Goal: Task Accomplishment & Management: Use online tool/utility

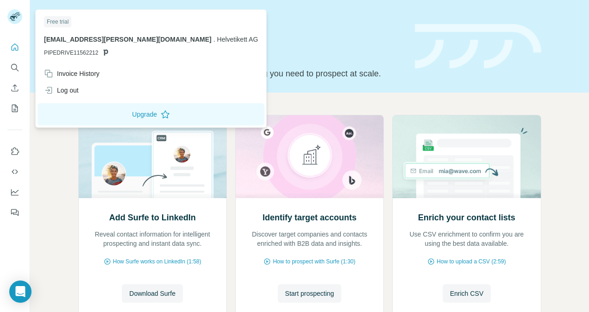
click at [20, 17] on rect at bounding box center [14, 16] width 15 height 15
click at [442, 46] on img at bounding box center [478, 46] width 127 height 45
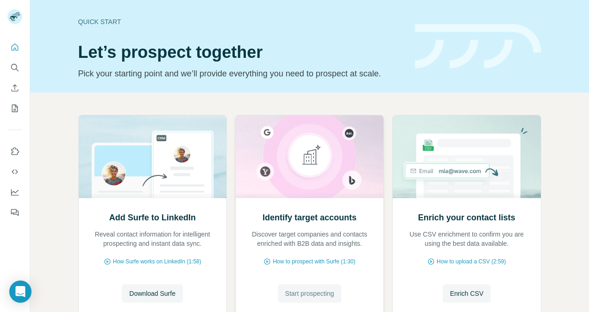
click at [301, 288] on button "Start prospecting" at bounding box center [310, 294] width 64 height 19
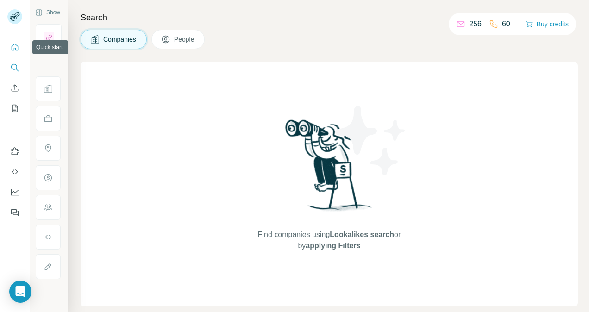
click at [17, 48] on icon "Quick start" at bounding box center [14, 47] width 9 height 9
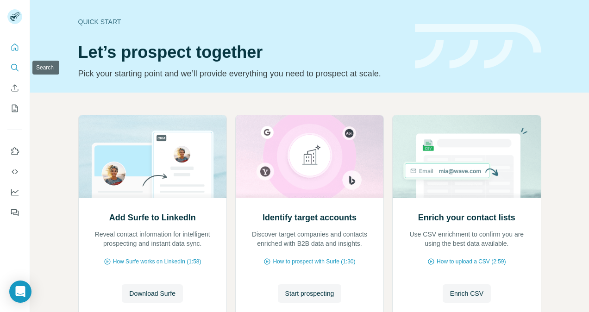
click at [14, 71] on icon "Search" at bounding box center [14, 67] width 9 height 9
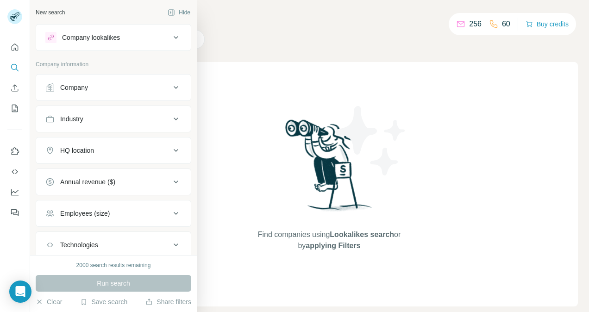
click at [171, 36] on icon at bounding box center [176, 37] width 11 height 11
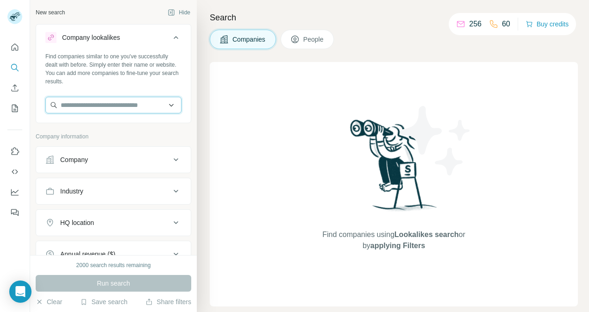
click at [96, 98] on input "text" at bounding box center [113, 105] width 136 height 17
type input "**********"
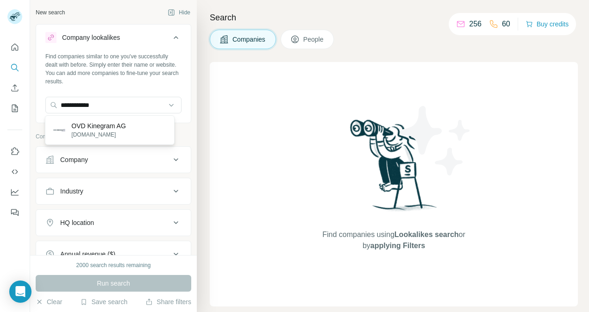
click at [127, 124] on div "OVD Kinegram AG [DOMAIN_NAME]" at bounding box center [109, 130] width 125 height 25
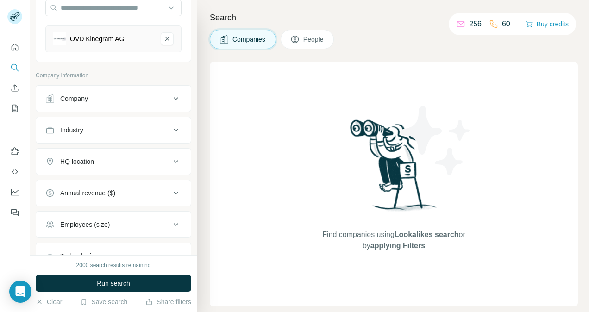
scroll to position [98, 0]
click at [119, 164] on button "HQ location" at bounding box center [113, 161] width 155 height 22
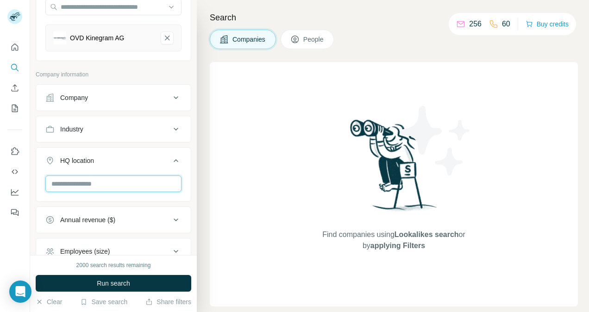
click at [111, 180] on input "text" at bounding box center [113, 184] width 136 height 17
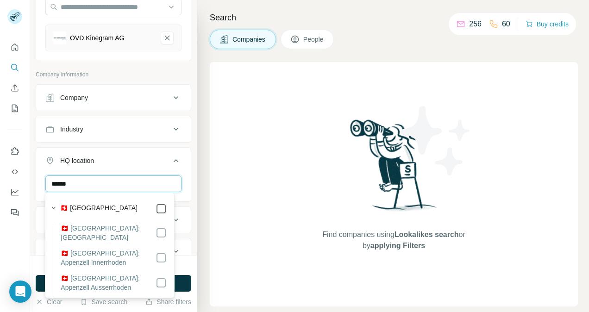
type input "******"
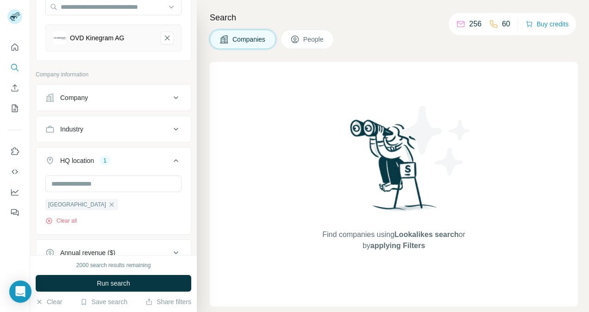
click at [171, 158] on icon at bounding box center [176, 160] width 11 height 11
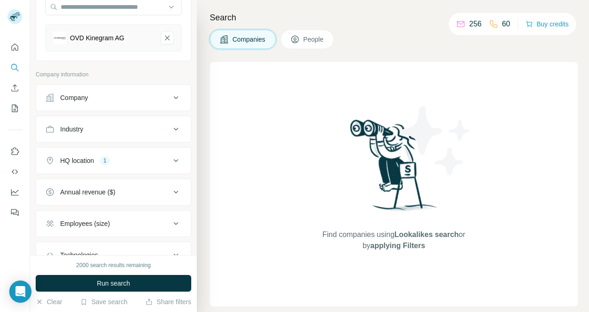
click at [138, 163] on div "HQ location 1" at bounding box center [107, 160] width 125 height 9
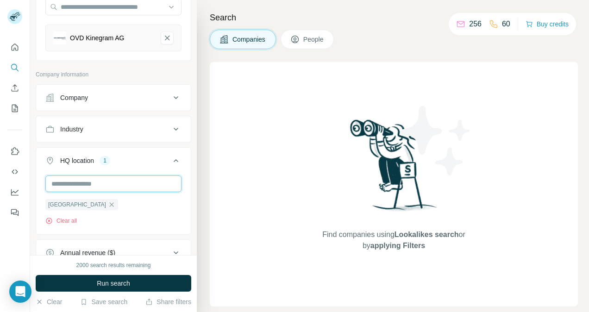
click at [105, 180] on input "text" at bounding box center [113, 184] width 136 height 17
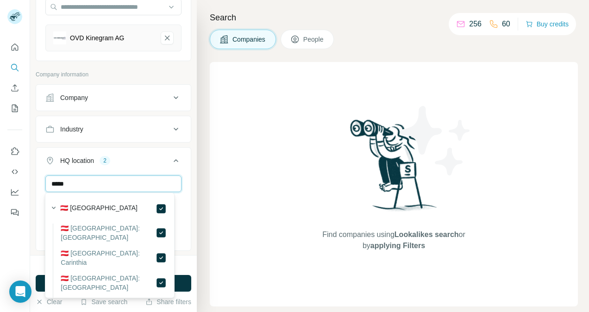
drag, startPoint x: 86, startPoint y: 183, endPoint x: 0, endPoint y: 198, distance: 87.2
click at [0, 198] on div "New search Hide Company lookalikes 1 Find companies similar to one you've succe…" at bounding box center [294, 156] width 589 height 312
type input "******"
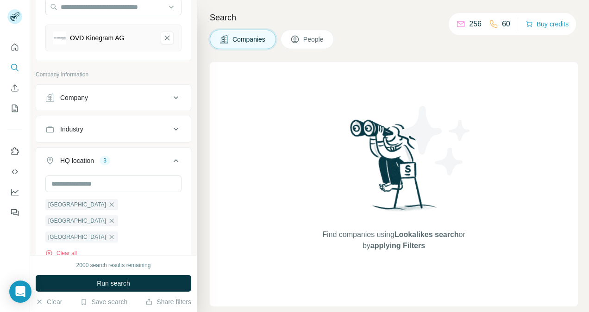
click at [171, 156] on icon at bounding box center [176, 160] width 11 height 11
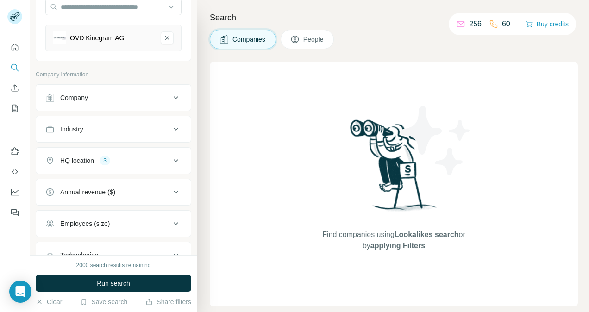
click at [171, 159] on icon at bounding box center [176, 160] width 11 height 11
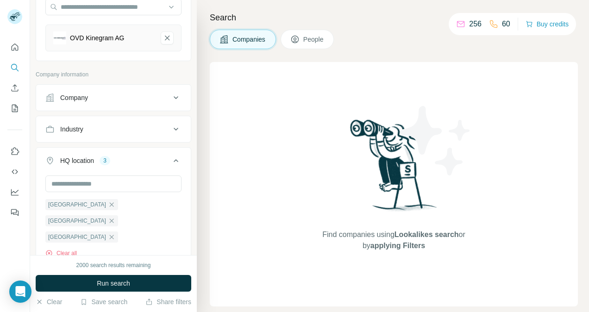
click at [171, 159] on icon at bounding box center [176, 160] width 11 height 11
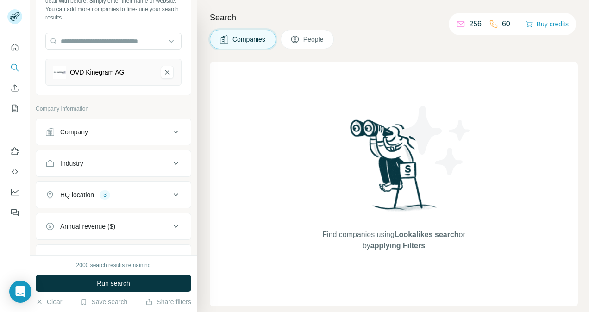
scroll to position [120, 0]
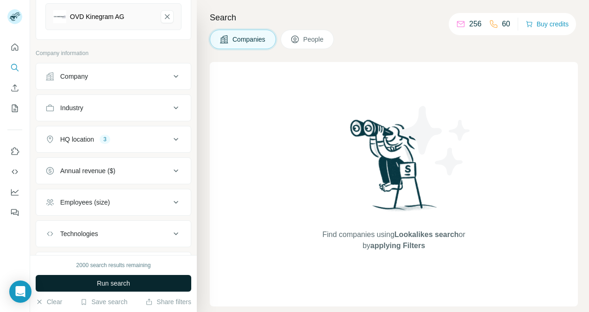
click at [113, 288] on span "Run search" at bounding box center [113, 283] width 33 height 9
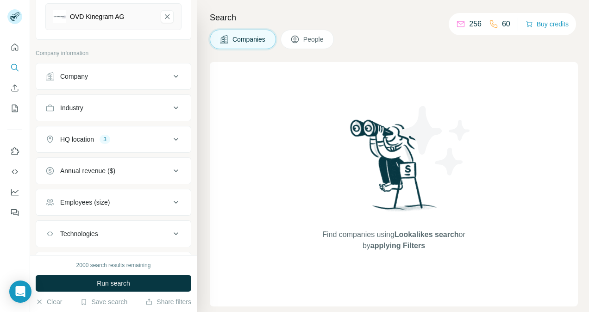
click at [315, 37] on span "People" at bounding box center [314, 39] width 21 height 9
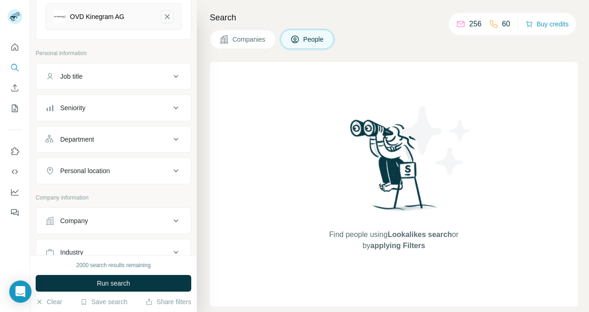
click at [163, 15] on icon "OVD Kinegram AG-remove-button" at bounding box center [167, 16] width 8 height 9
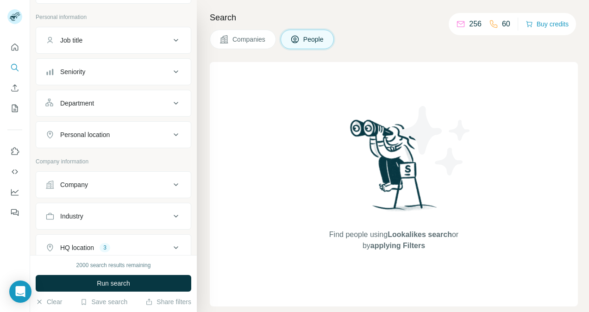
click at [165, 239] on button "HQ location 3" at bounding box center [113, 248] width 155 height 22
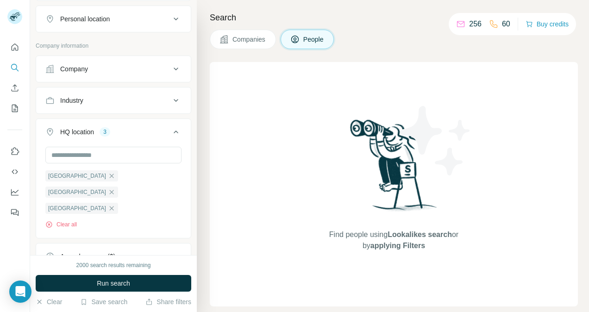
scroll to position [247, 0]
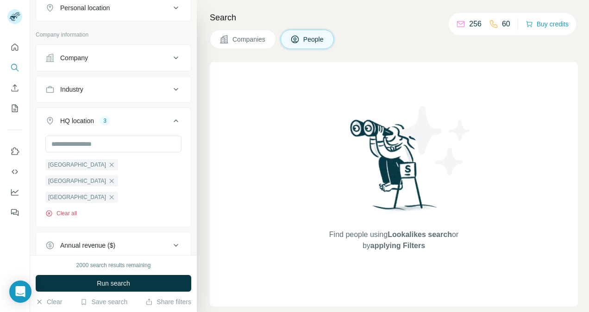
click at [61, 209] on button "Clear all" at bounding box center [61, 213] width 32 height 8
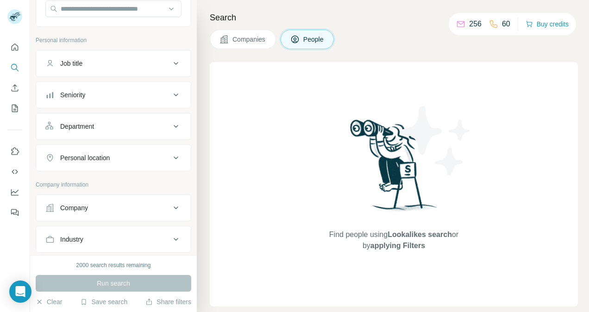
scroll to position [95, 0]
click at [118, 69] on button "Job title" at bounding box center [113, 64] width 155 height 22
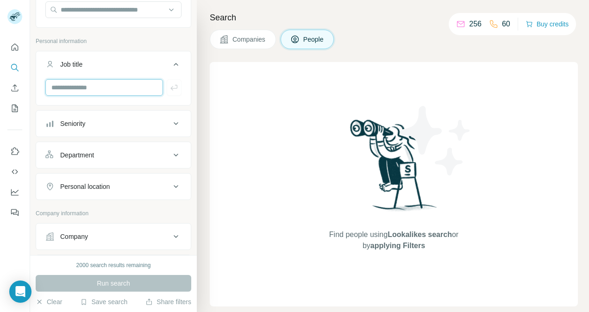
click at [111, 86] on input "text" at bounding box center [104, 87] width 118 height 17
type input "*********"
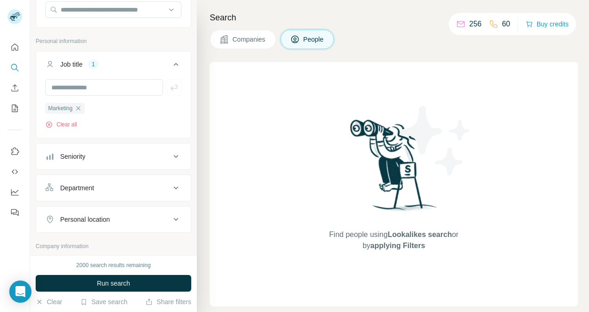
click at [99, 157] on div "Seniority" at bounding box center [107, 156] width 125 height 9
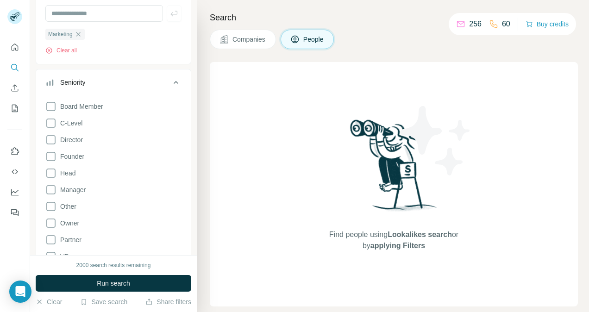
scroll to position [172, 0]
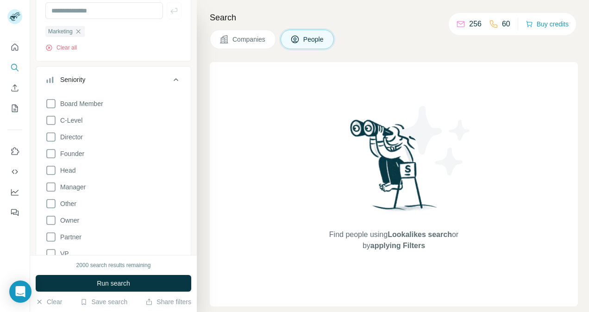
click at [171, 74] on icon at bounding box center [176, 79] width 11 height 11
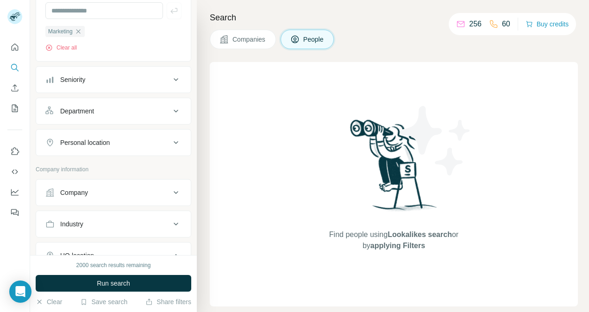
click at [142, 110] on div "Department" at bounding box center [107, 111] width 125 height 9
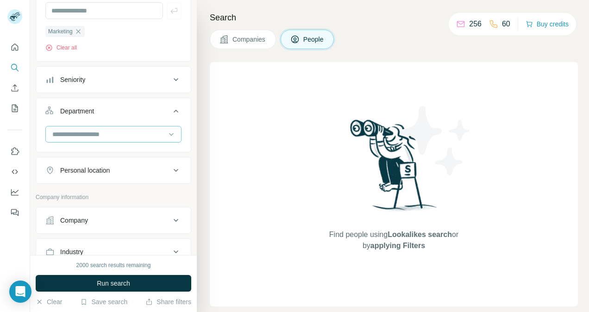
click at [120, 135] on input at bounding box center [108, 134] width 114 height 10
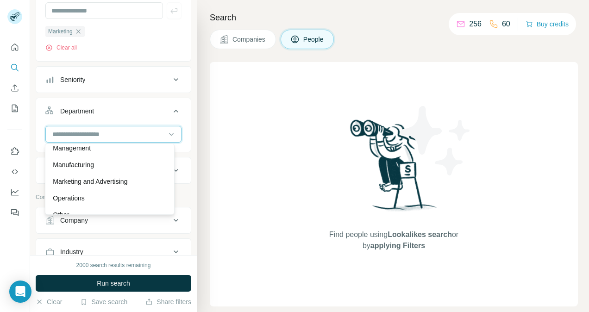
scroll to position [191, 0]
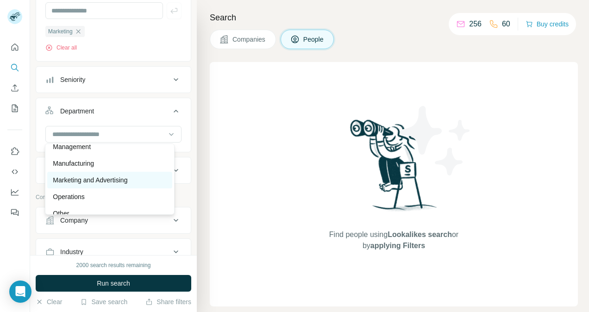
click at [107, 180] on p "Marketing and Advertising" at bounding box center [90, 180] width 75 height 9
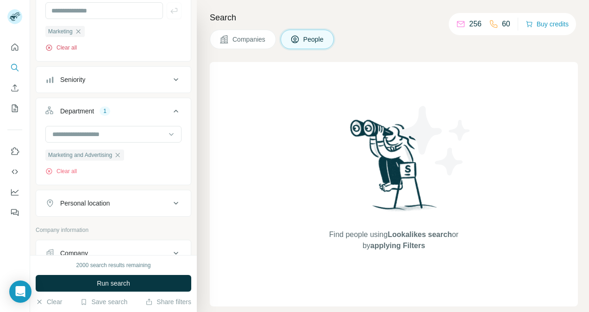
click at [67, 51] on button "Clear all" at bounding box center [61, 48] width 32 height 8
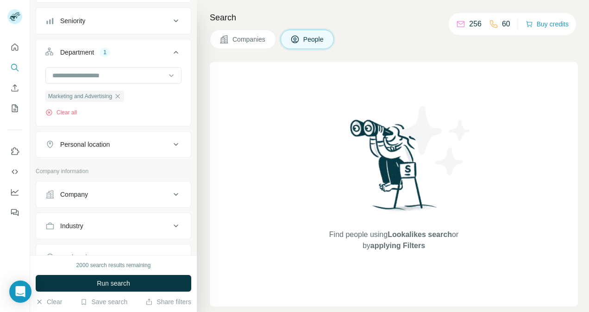
scroll to position [204, 0]
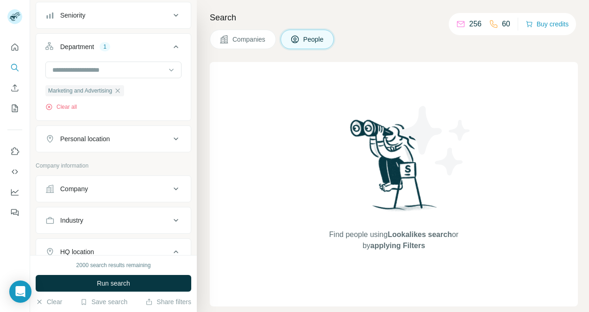
click at [138, 128] on button "Personal location" at bounding box center [113, 139] width 155 height 22
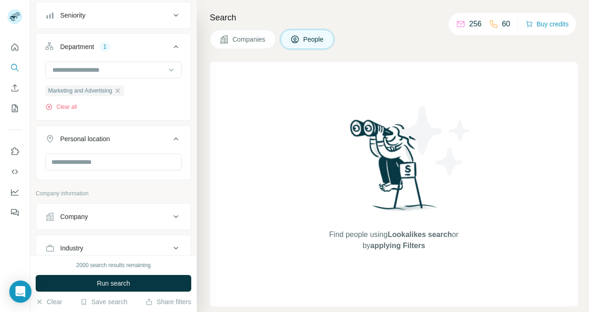
click at [171, 134] on icon at bounding box center [176, 138] width 11 height 11
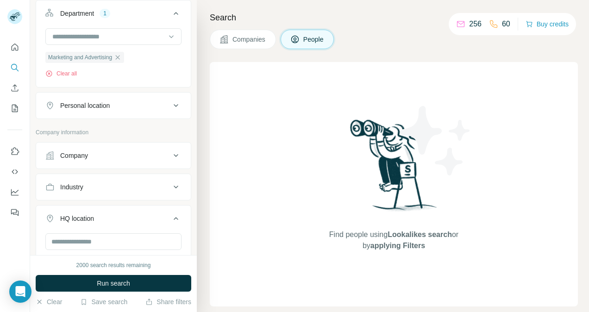
scroll to position [241, 0]
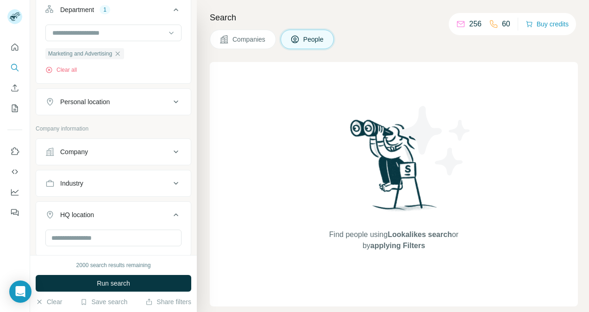
click at [139, 145] on button "Company" at bounding box center [113, 152] width 155 height 22
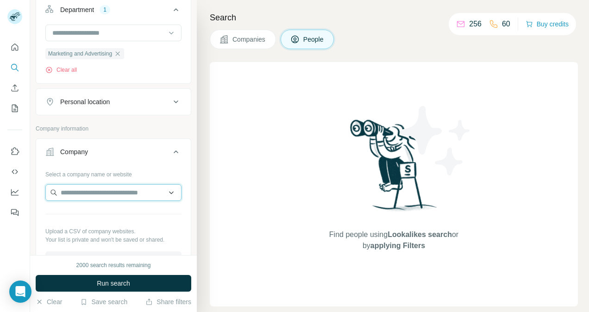
click at [114, 191] on input "text" at bounding box center [113, 192] width 136 height 17
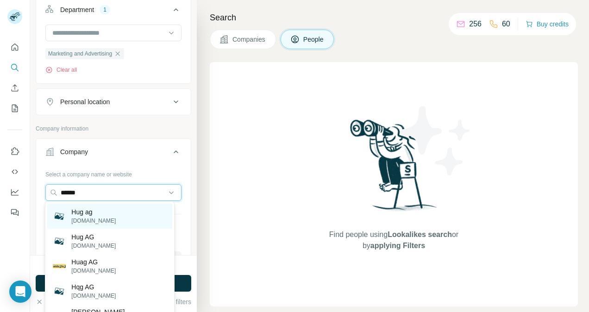
type input "******"
click at [119, 210] on div "Hug ag [DOMAIN_NAME]" at bounding box center [109, 216] width 125 height 25
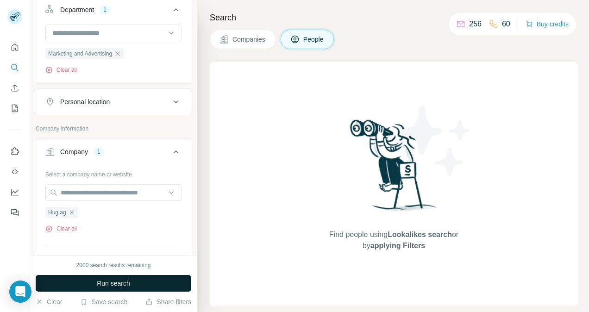
click at [130, 285] on button "Run search" at bounding box center [114, 283] width 156 height 17
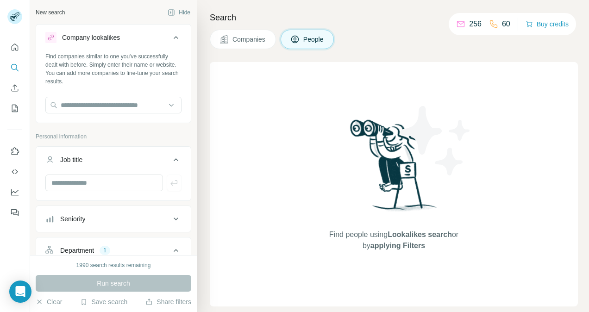
click at [171, 35] on icon at bounding box center [176, 37] width 11 height 11
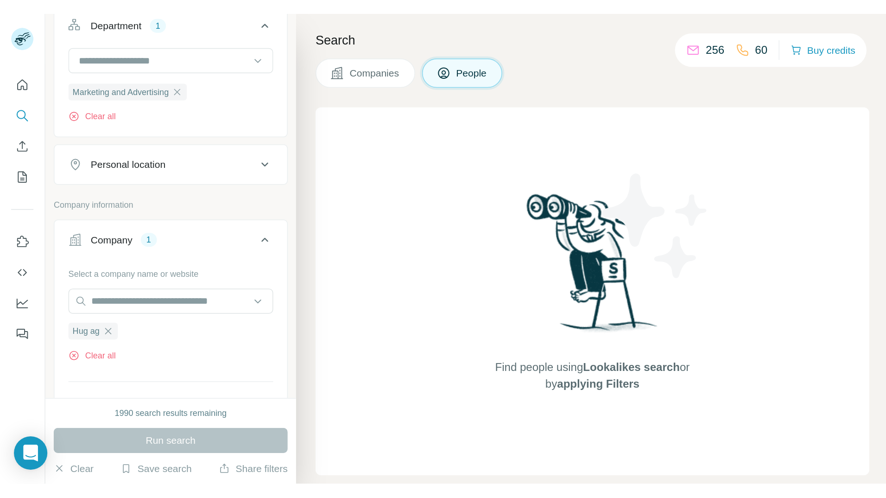
scroll to position [170, 0]
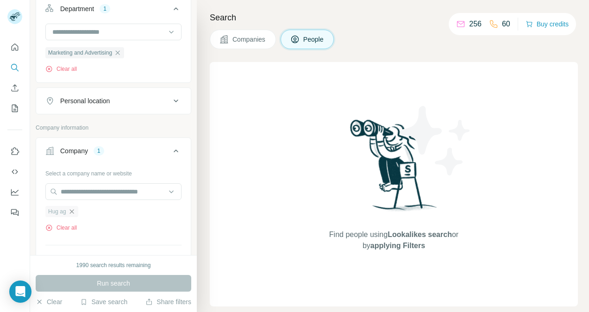
click at [73, 209] on icon "button" at bounding box center [71, 211] width 7 height 7
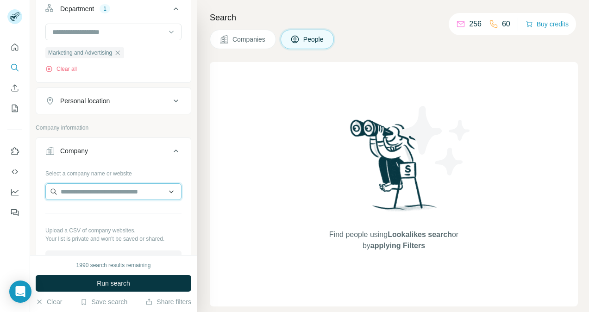
click at [90, 193] on input "text" at bounding box center [113, 192] width 136 height 17
type input "***"
click at [315, 151] on div "Find people using Lookalikes search or by applying Filters" at bounding box center [394, 184] width 167 height 245
click at [49, 303] on button "Clear" at bounding box center [49, 302] width 26 height 9
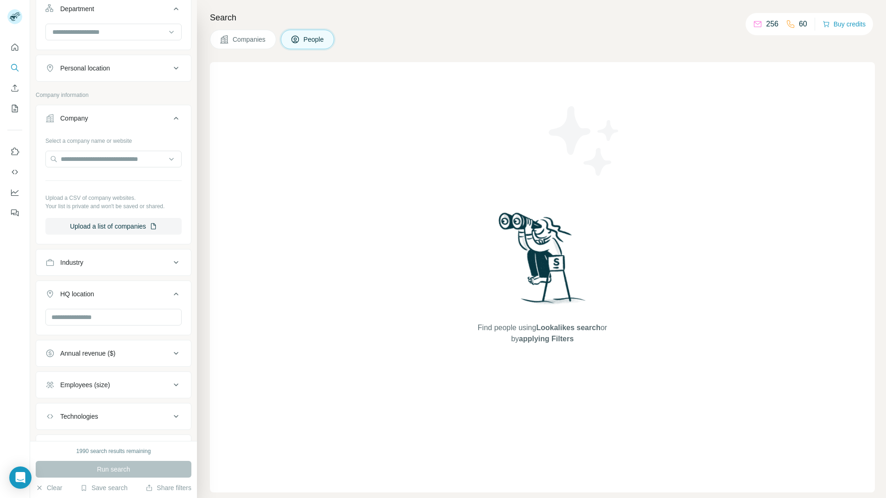
scroll to position [191, 0]
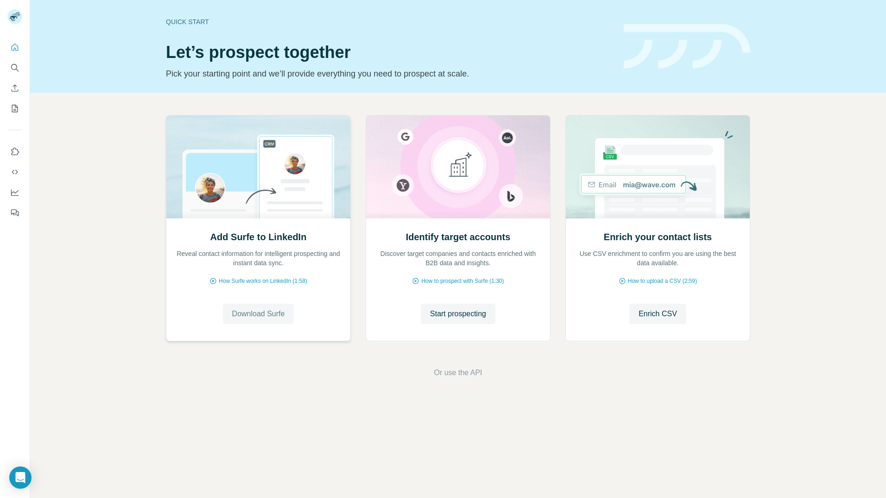
click at [267, 315] on span "Download Surfe" at bounding box center [258, 313] width 53 height 11
click at [261, 317] on span "Download Surfe" at bounding box center [258, 313] width 53 height 11
click at [257, 319] on span "Go to LinkedIn" at bounding box center [258, 313] width 48 height 11
click at [258, 315] on span "Go to LinkedIn" at bounding box center [258, 313] width 48 height 11
